Goal: Task Accomplishment & Management: Use online tool/utility

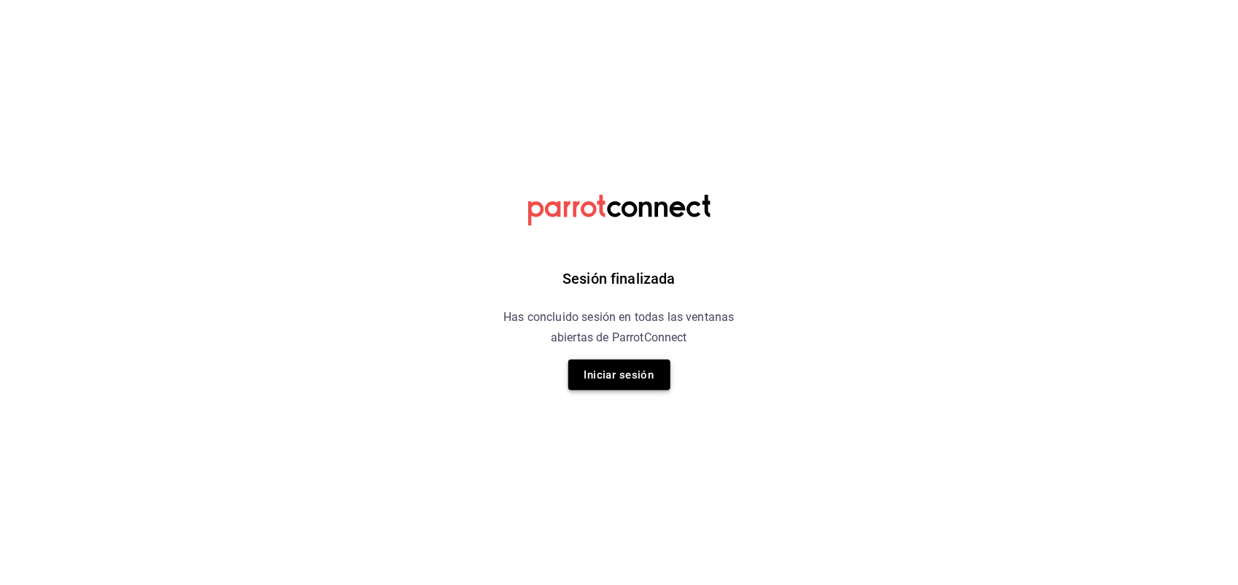
click at [631, 374] on button "Iniciar sesión" at bounding box center [619, 375] width 102 height 31
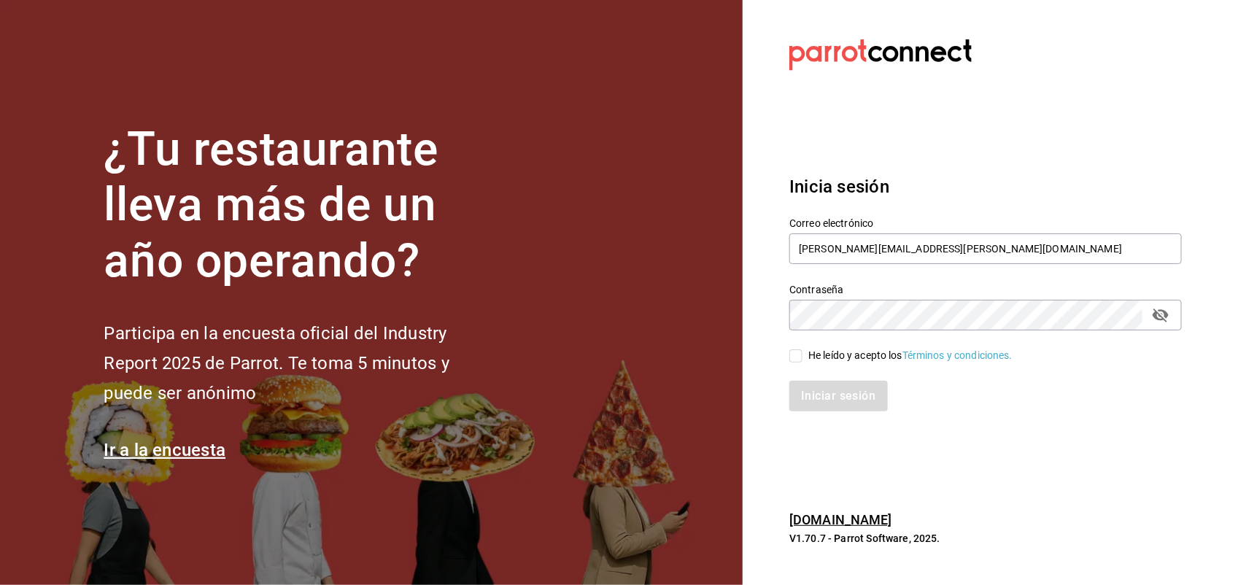
click at [799, 352] on input "He leído y acepto los Términos y condiciones." at bounding box center [796, 356] width 13 height 13
checkbox input "true"
click at [814, 390] on button "Iniciar sesión" at bounding box center [839, 396] width 99 height 31
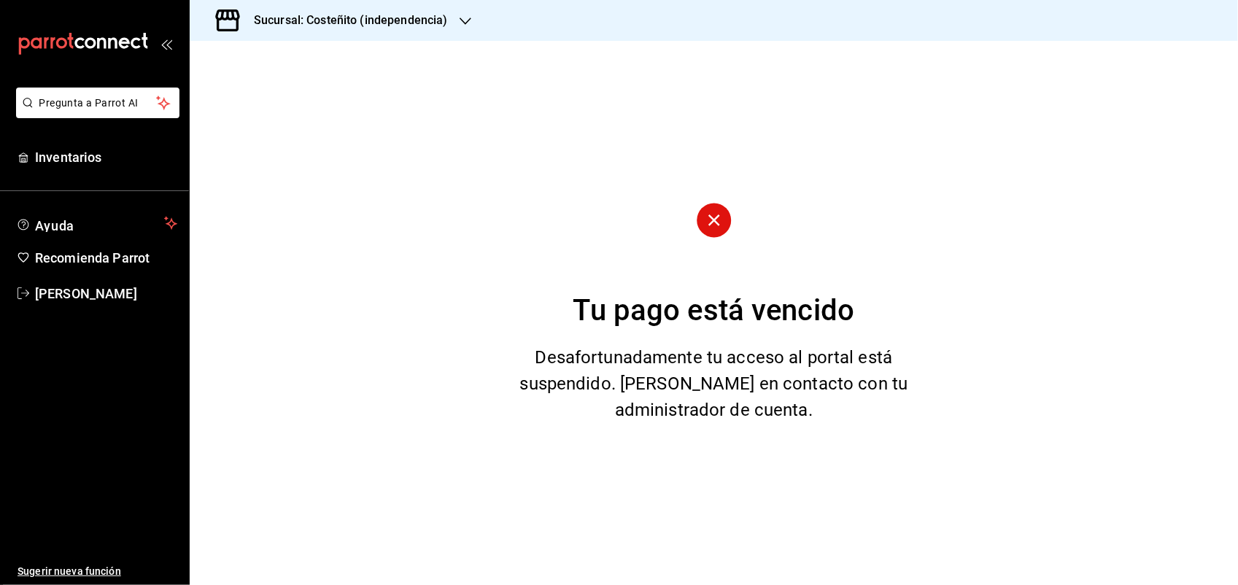
click at [395, 9] on div "Sucursal: Costeñito (independencia)" at bounding box center [339, 20] width 276 height 41
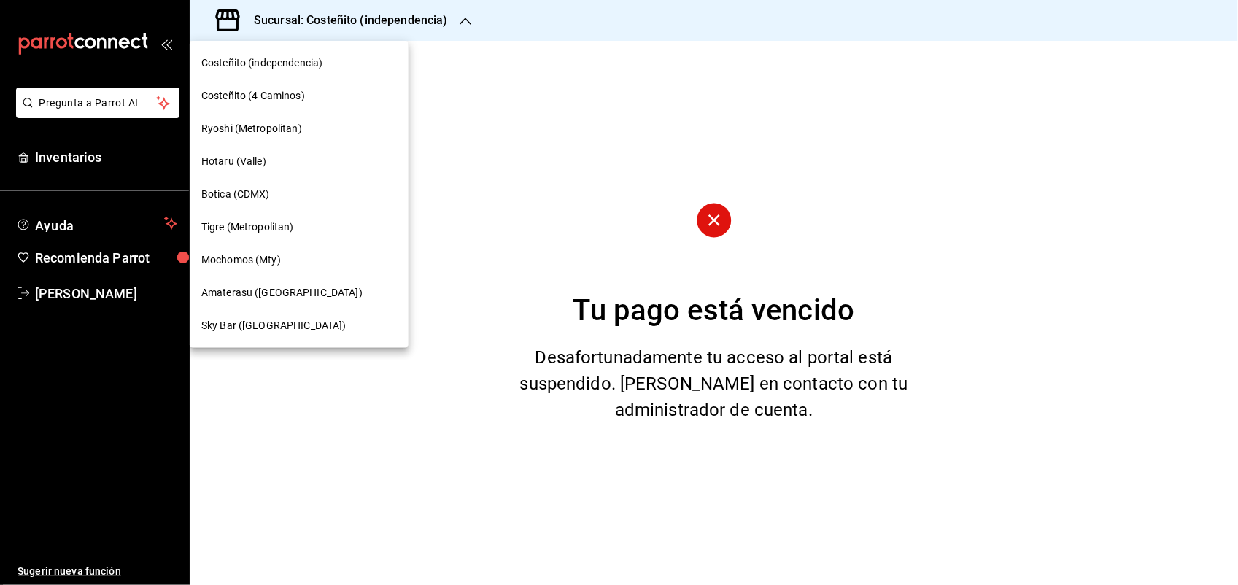
click at [261, 261] on span "Mochomos (Mty)" at bounding box center [241, 259] width 80 height 15
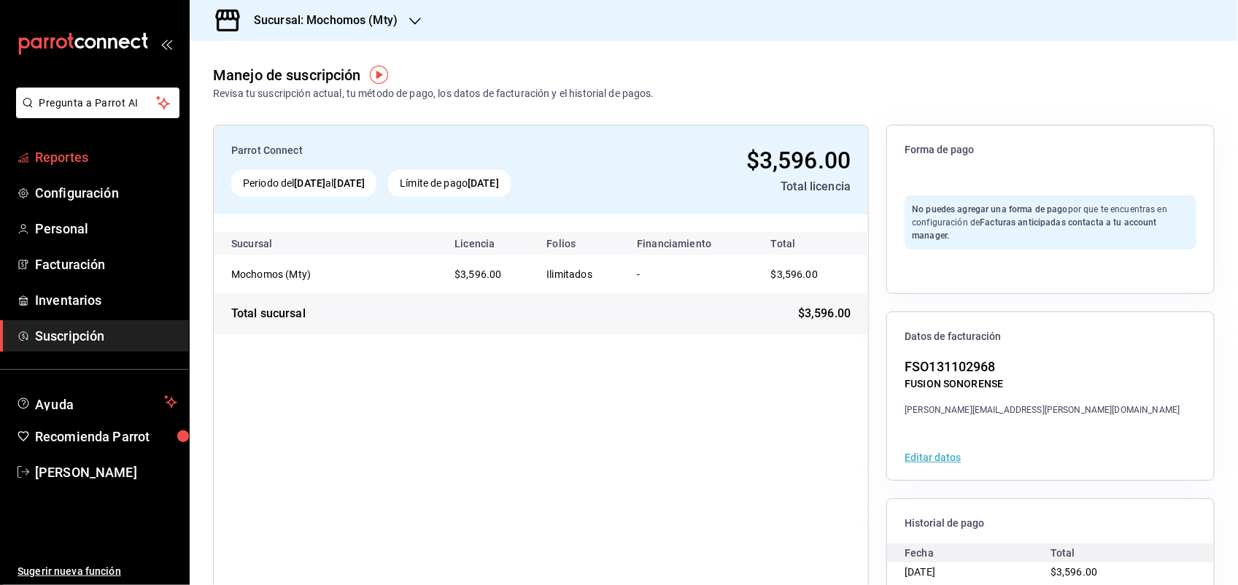
click at [72, 161] on span "Reportes" at bounding box center [106, 157] width 142 height 20
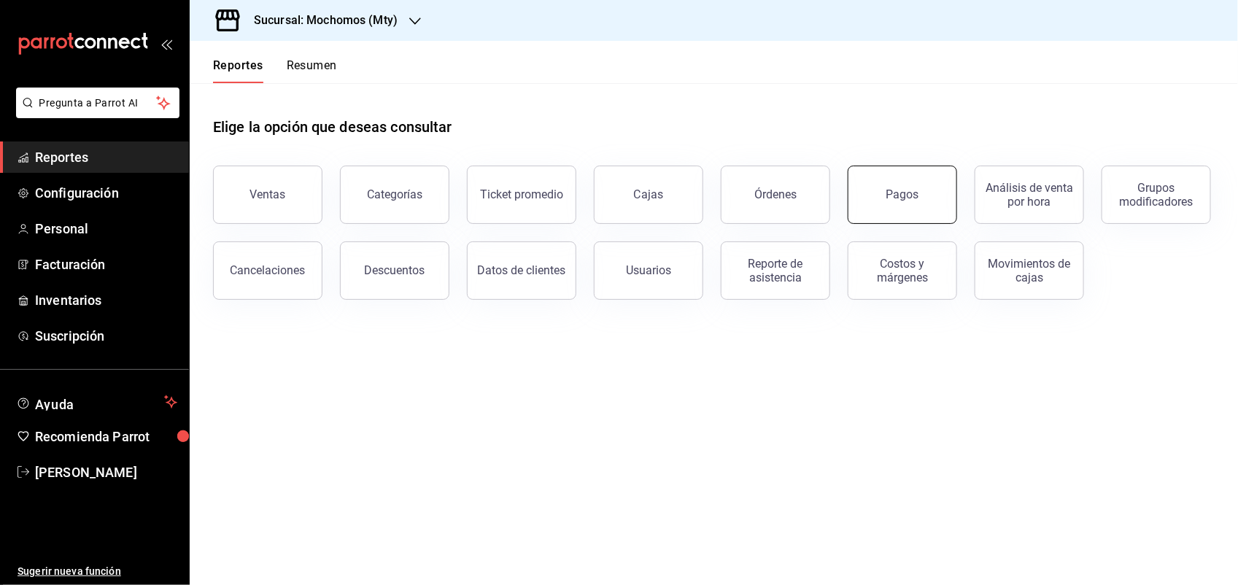
click at [876, 212] on button "Pagos" at bounding box center [902, 195] width 109 height 58
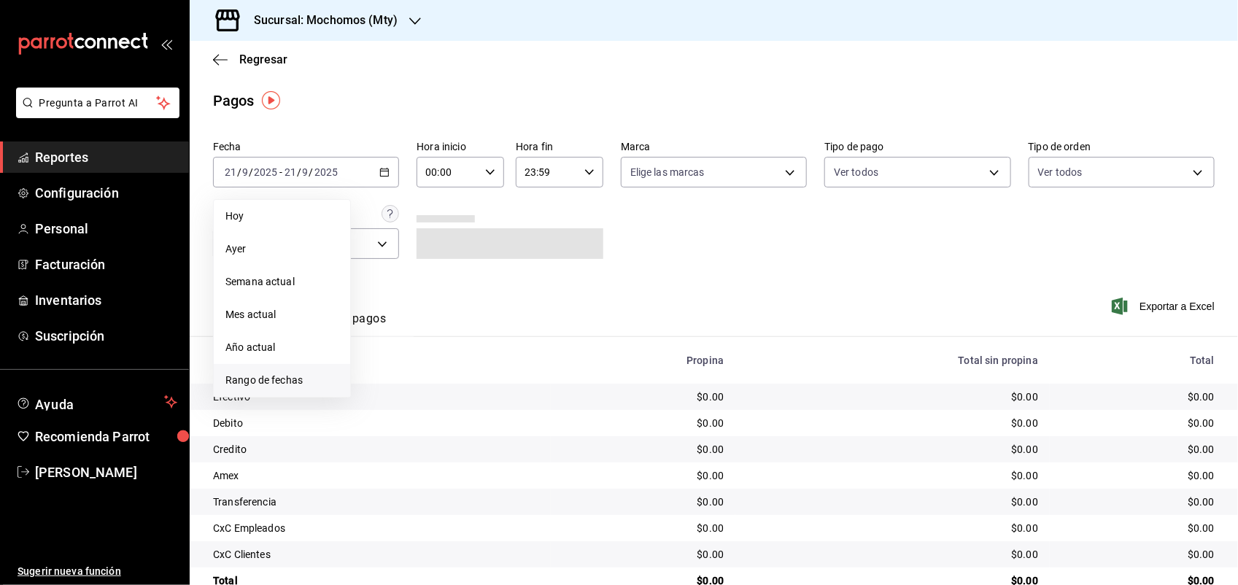
click at [269, 381] on span "Rango de fechas" at bounding box center [281, 380] width 113 height 15
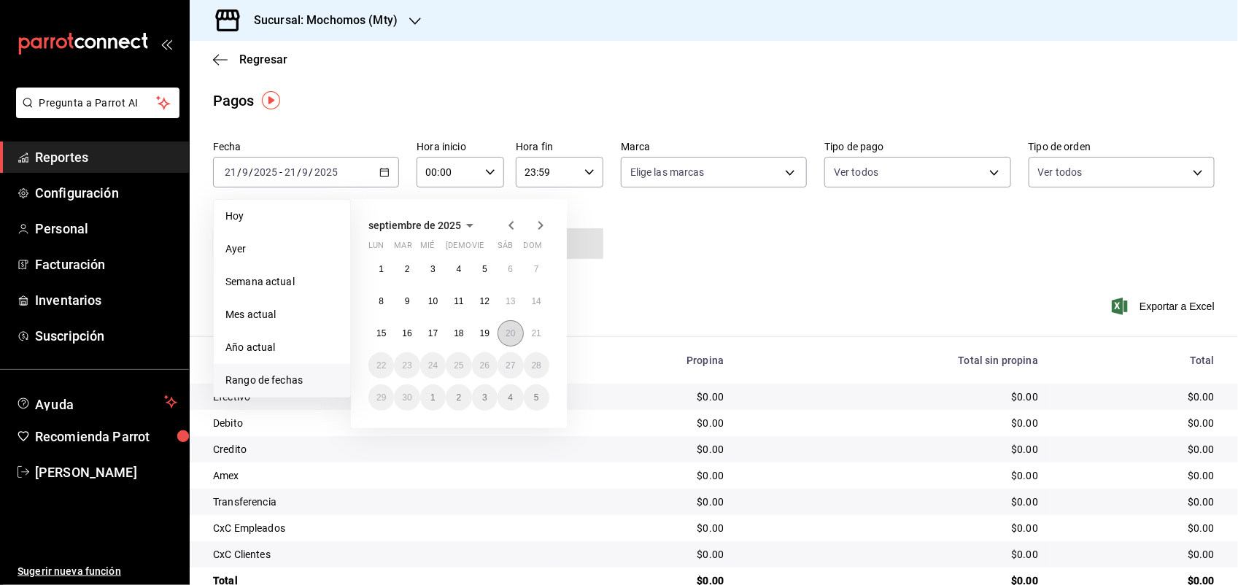
click at [507, 328] on abbr "20" at bounding box center [510, 333] width 9 height 10
click at [533, 331] on abbr "21" at bounding box center [536, 333] width 9 height 10
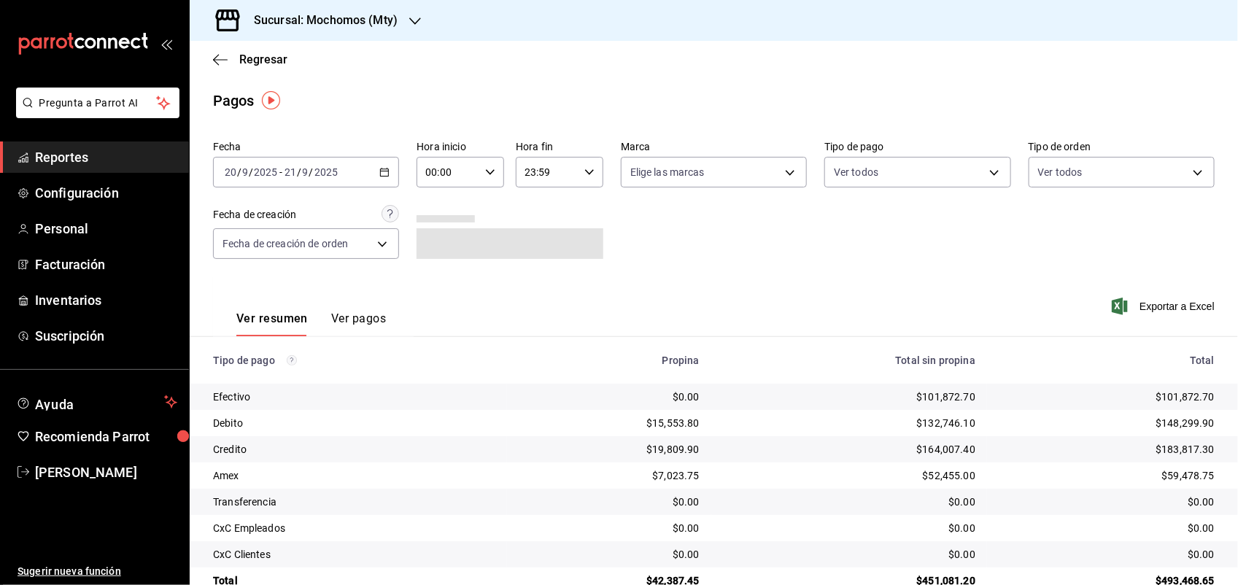
click at [490, 177] on icon "button" at bounding box center [490, 172] width 10 height 10
click at [443, 197] on span "05" at bounding box center [436, 202] width 20 height 12
type input "05:00"
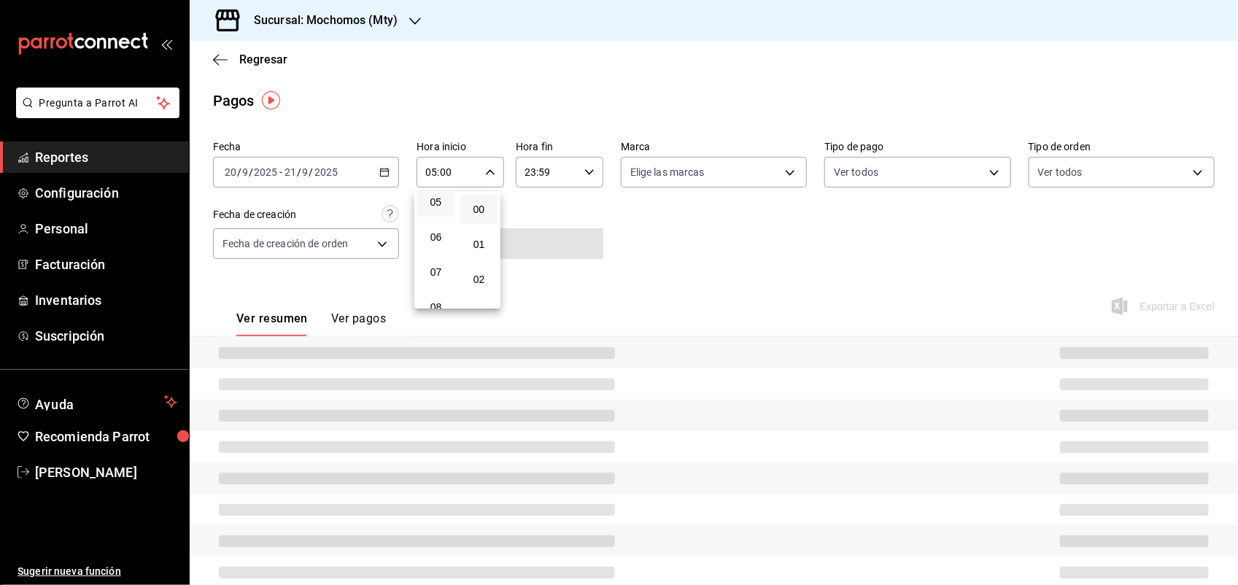
click at [620, 204] on div at bounding box center [619, 292] width 1238 height 585
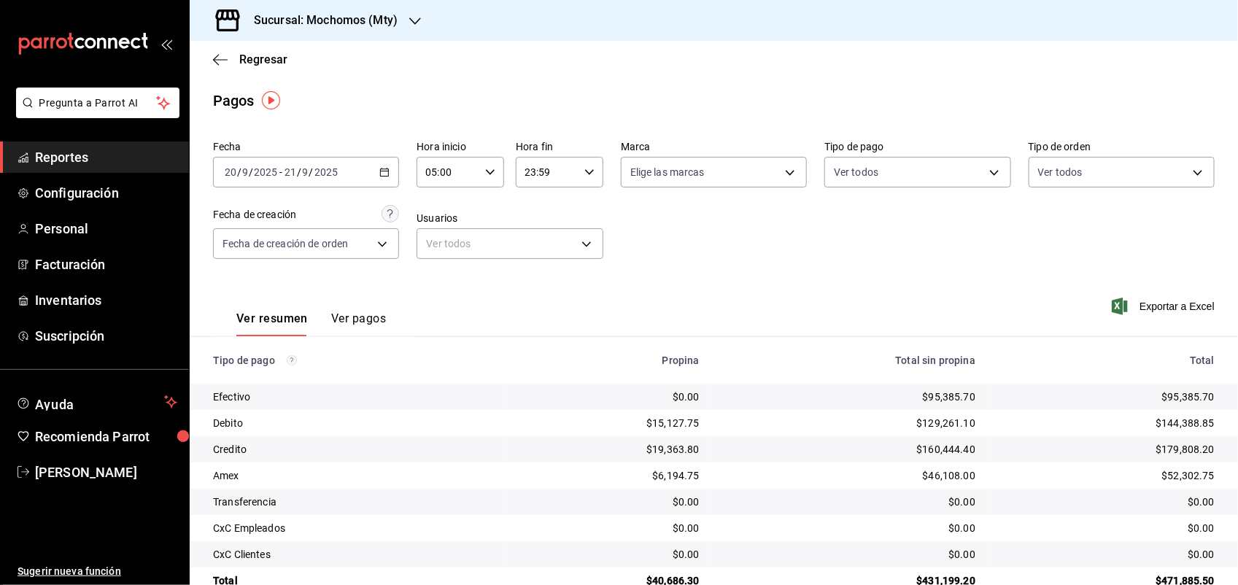
click at [363, 325] on button "Ver pagos" at bounding box center [358, 324] width 55 height 25
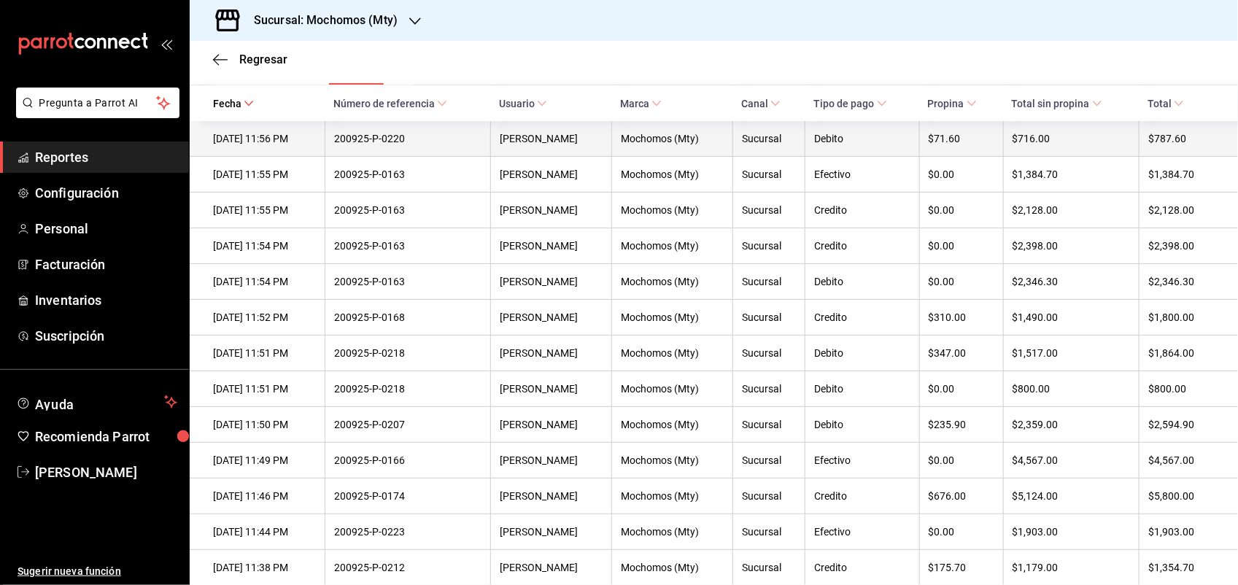
scroll to position [91, 0]
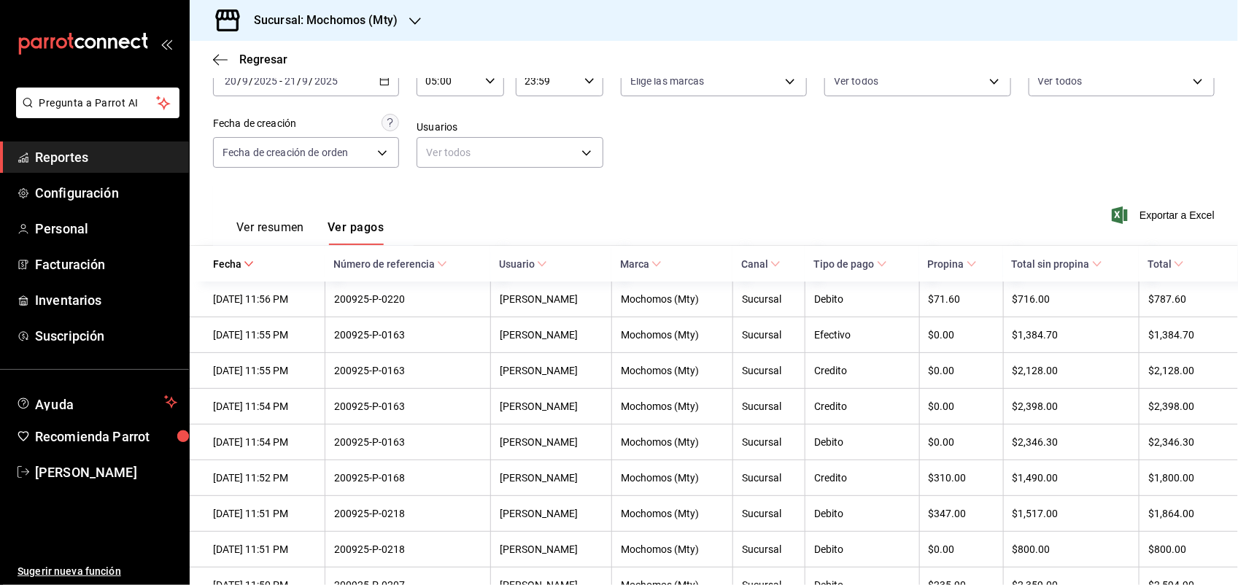
click at [1074, 268] on span "Total sin propina" at bounding box center [1057, 264] width 90 height 12
click at [1078, 265] on span "Total sin propina" at bounding box center [1051, 264] width 90 height 12
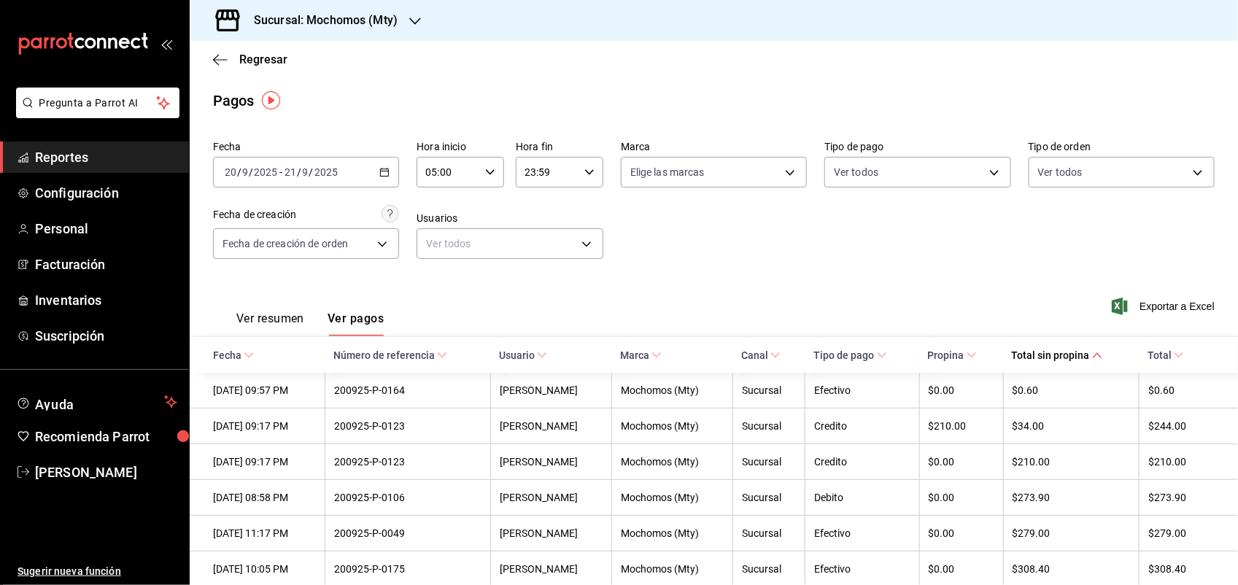
click at [471, 38] on div "Sucursal: Mochomos (Mty)" at bounding box center [714, 20] width 1049 height 41
click at [278, 316] on button "Ver resumen" at bounding box center [270, 324] width 68 height 25
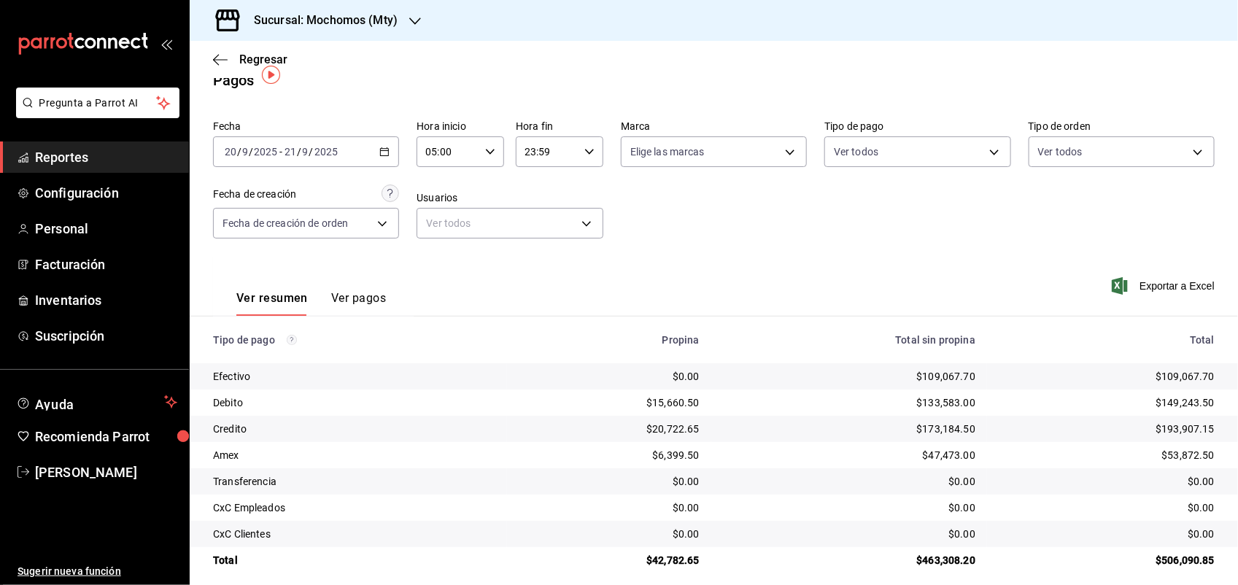
scroll to position [33, 0]
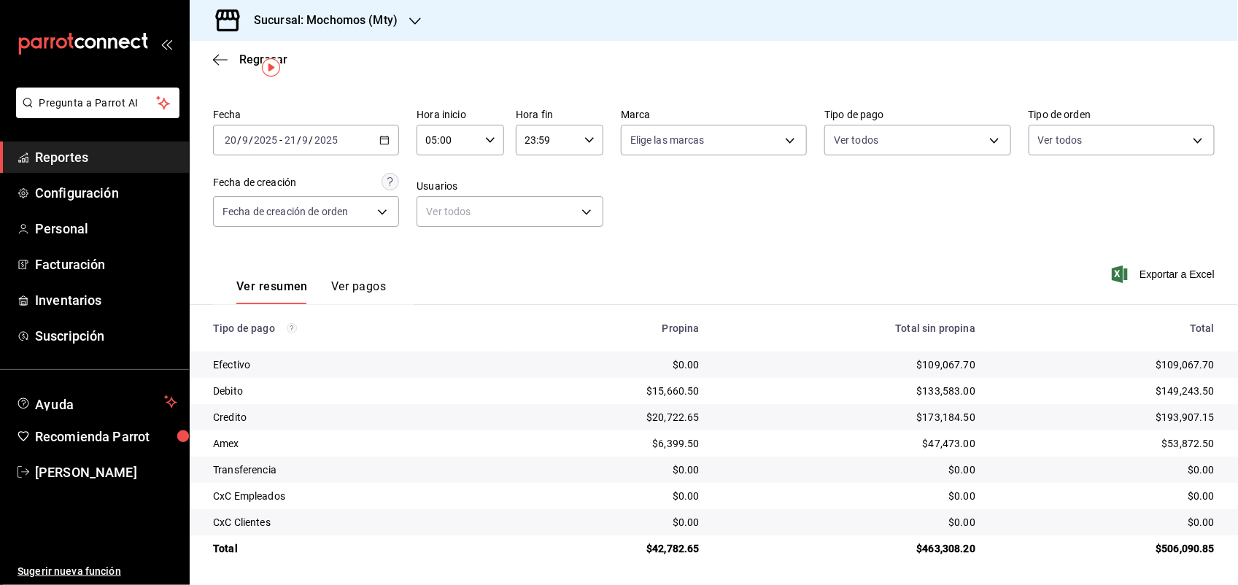
click at [454, 137] on input "05:00" at bounding box center [448, 140] width 63 height 29
click at [434, 184] on button "05" at bounding box center [435, 180] width 37 height 29
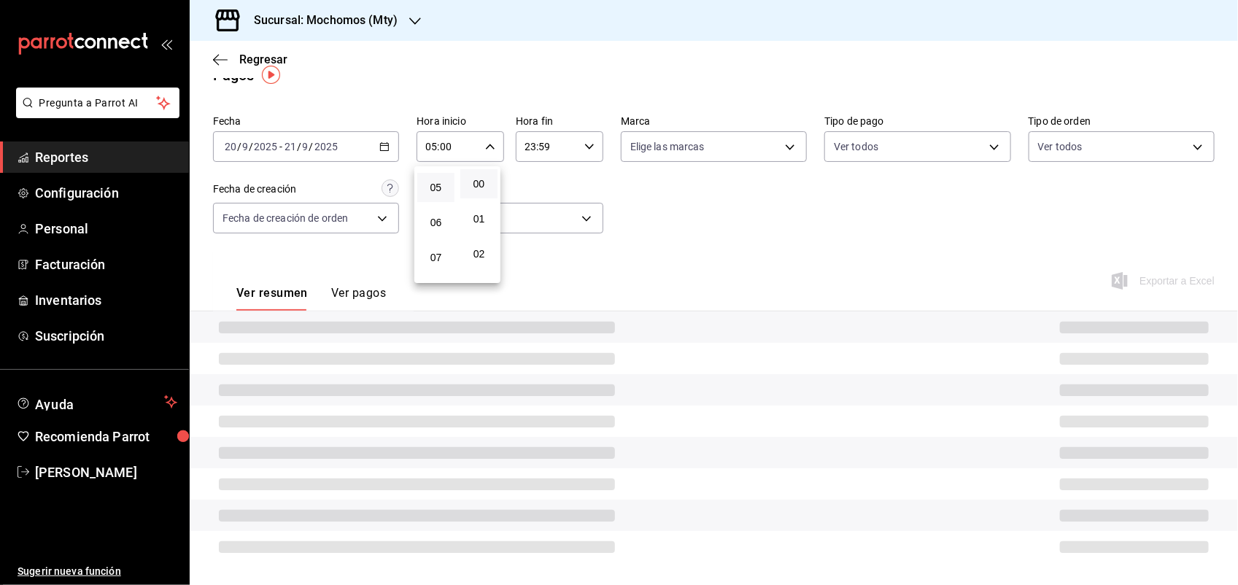
click at [644, 196] on div at bounding box center [619, 292] width 1238 height 585
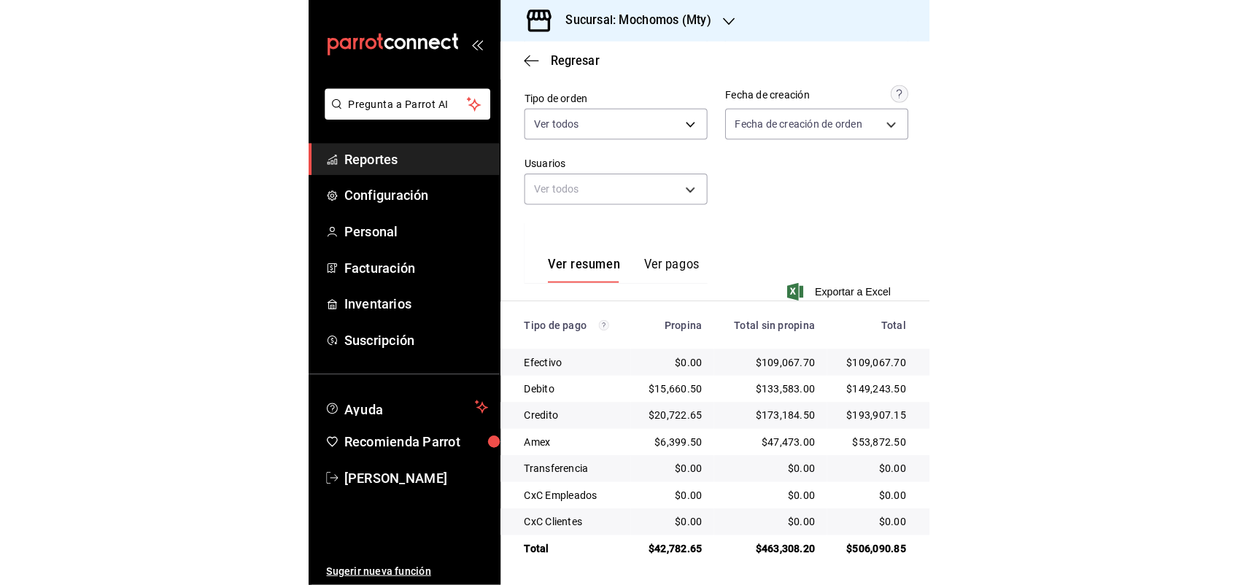
scroll to position [33, 0]
